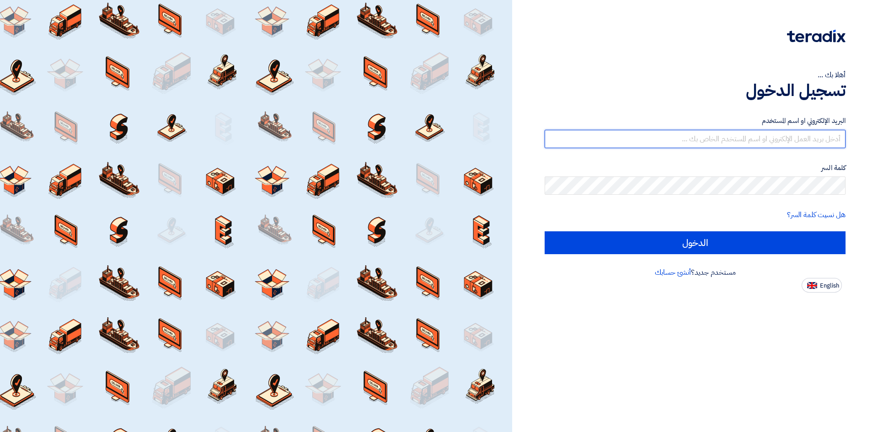
type input "[EMAIL_ADDRESS][DOMAIN_NAME]"
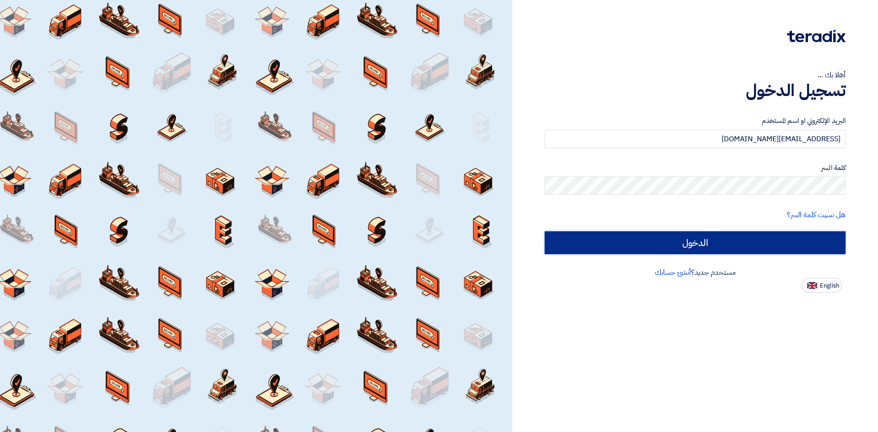
click at [619, 244] on input "الدخول" at bounding box center [694, 242] width 301 height 23
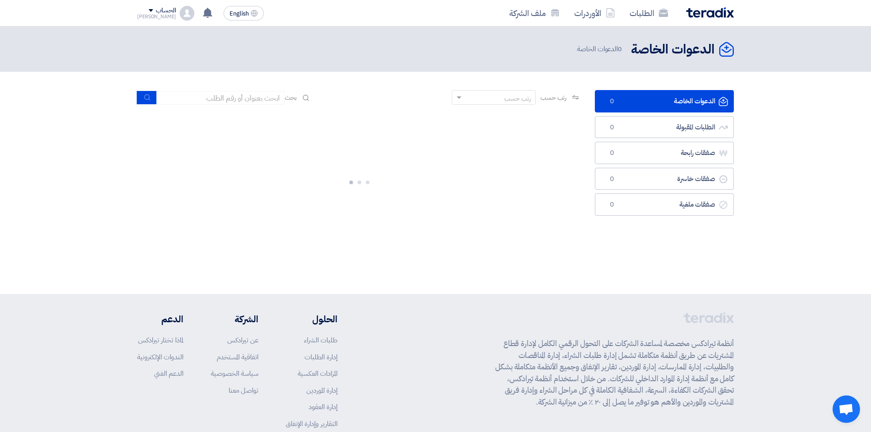
click at [618, 244] on div "الدعوات الخاصة الدعوات الخاصة 0 الطلبات المقبولة الطلبات المقبولة 0 صفقات رابحة…" at bounding box center [664, 169] width 153 height 159
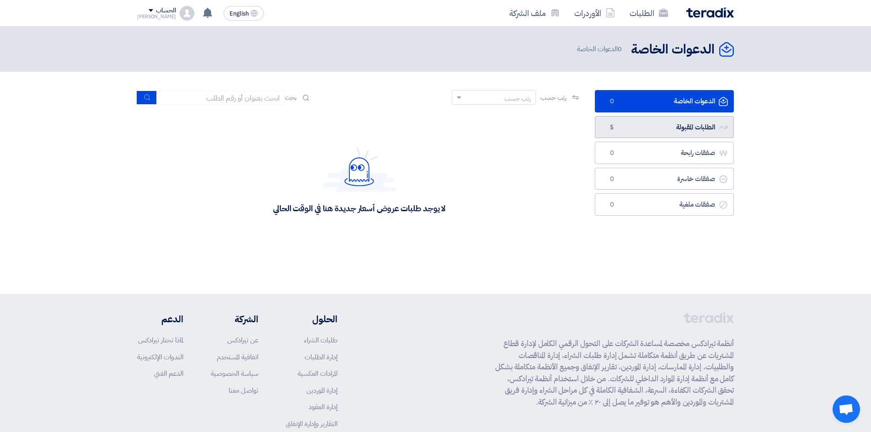
click at [699, 126] on link "الطلبات المقبولة الطلبات المقبولة 5" at bounding box center [664, 127] width 139 height 22
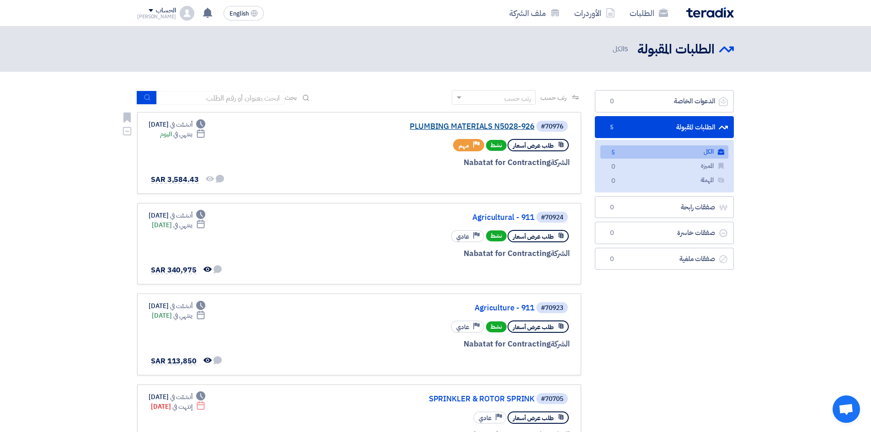
click at [513, 129] on link "PLUMBING MATERIALS N5028-926" at bounding box center [443, 127] width 183 height 8
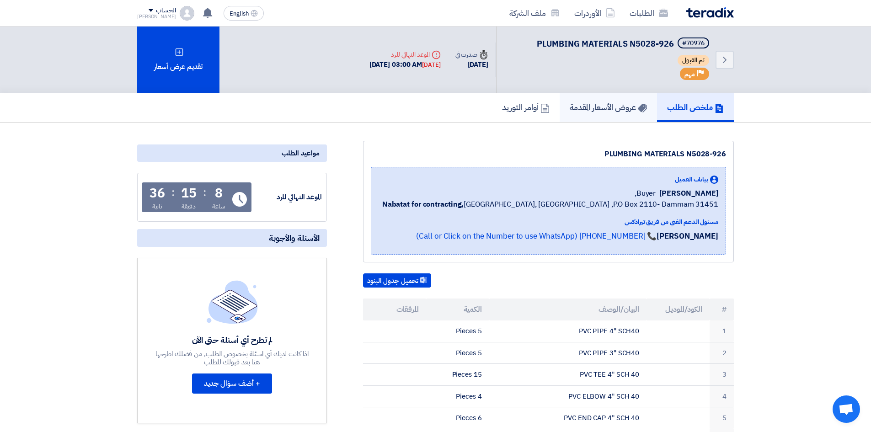
click at [603, 110] on h5 "عروض الأسعار المقدمة" at bounding box center [608, 107] width 77 height 11
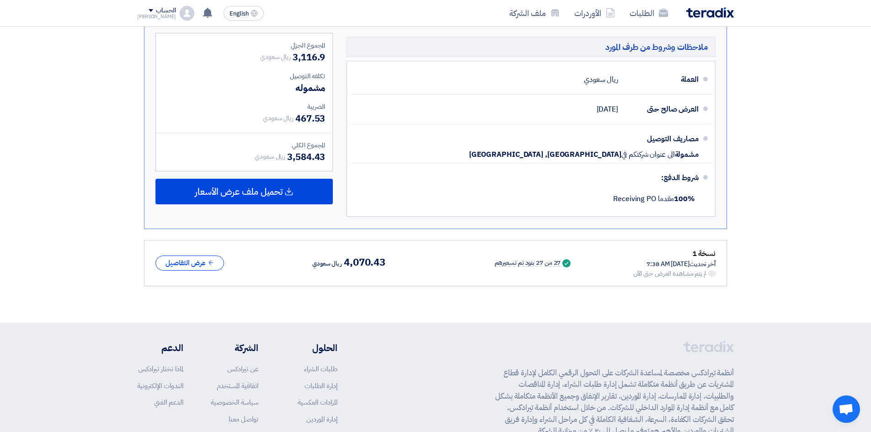
scroll to position [1189, 0]
